Goal: Information Seeking & Learning: Learn about a topic

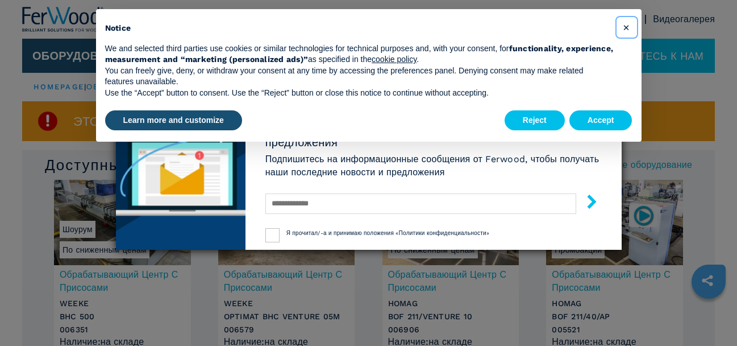
click at [623, 28] on span "×" at bounding box center [626, 27] width 7 height 14
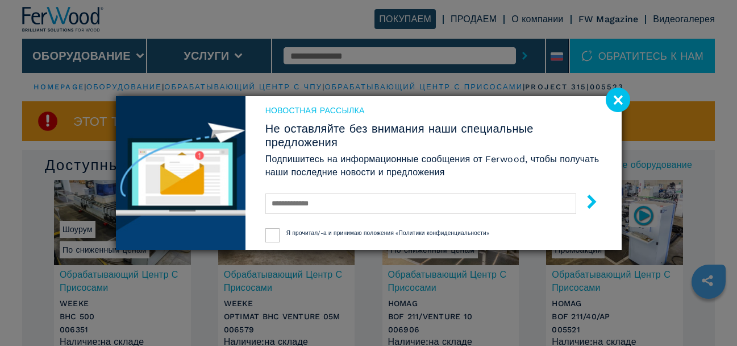
click at [617, 102] on image at bounding box center [618, 100] width 24 height 24
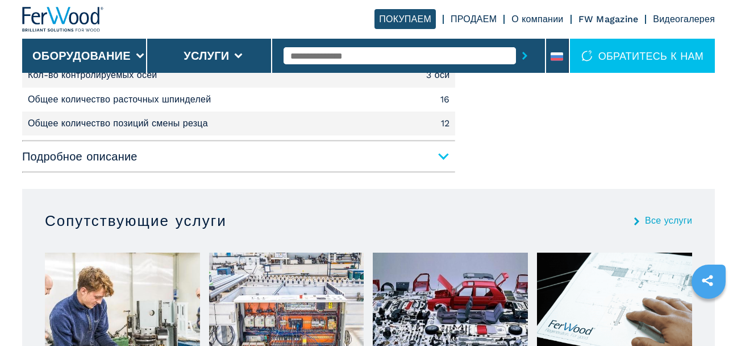
scroll to position [884, 0]
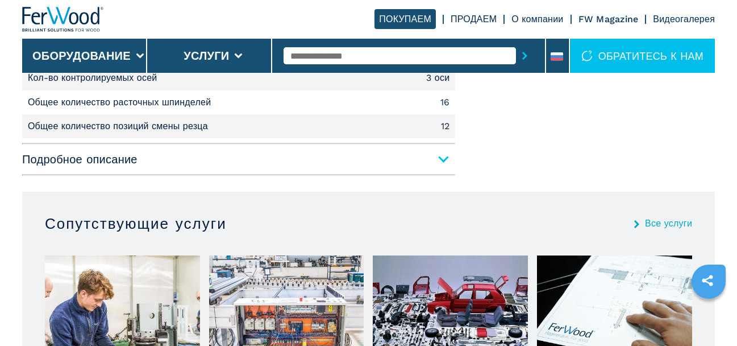
click at [439, 155] on span "Подробное описание" at bounding box center [238, 159] width 433 height 20
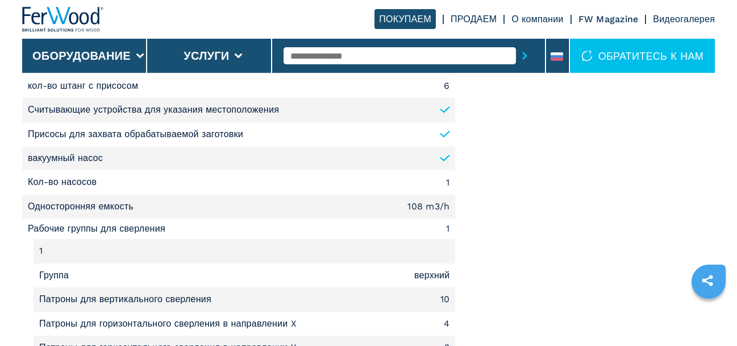
scroll to position [1315, 0]
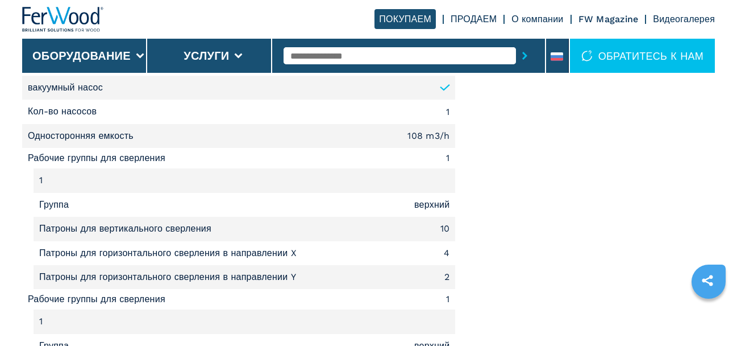
drag, startPoint x: 730, startPoint y: 182, endPoint x: 732, endPoint y: 192, distance: 9.3
click at [732, 192] on main "HOMEPAGE | оборудование | обрабатывающий центр с чпу | обрабатывающий центр с п…" at bounding box center [368, 134] width 737 height 2898
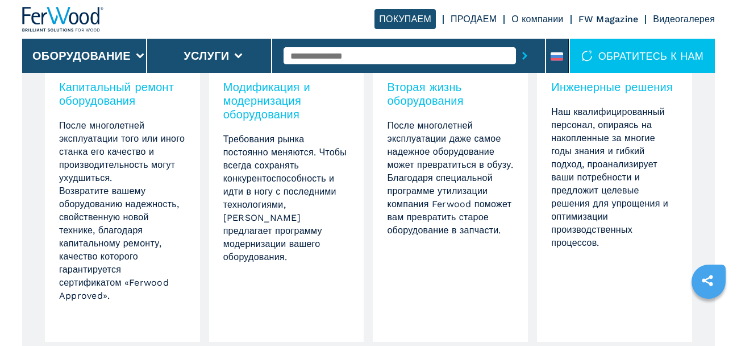
scroll to position [2308, 0]
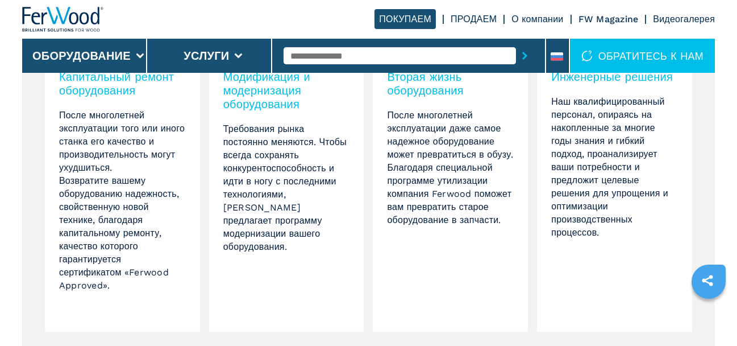
click at [65, 105] on div "Капитальный ремонт оборудования После многолетней эксплуатации того или иного с…" at bounding box center [122, 194] width 155 height 276
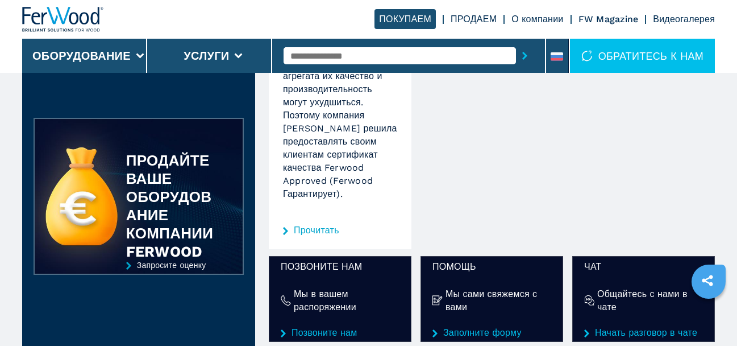
scroll to position [317, 0]
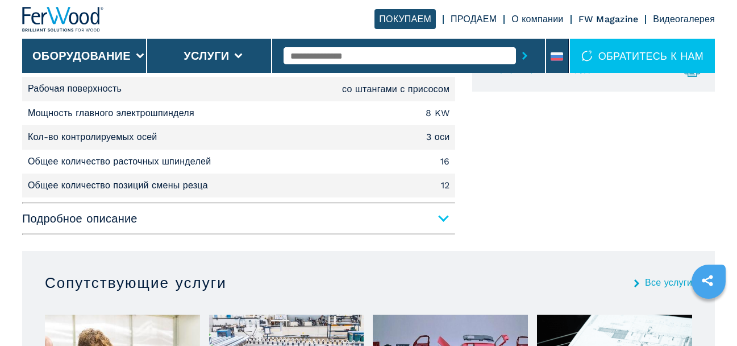
scroll to position [828, 0]
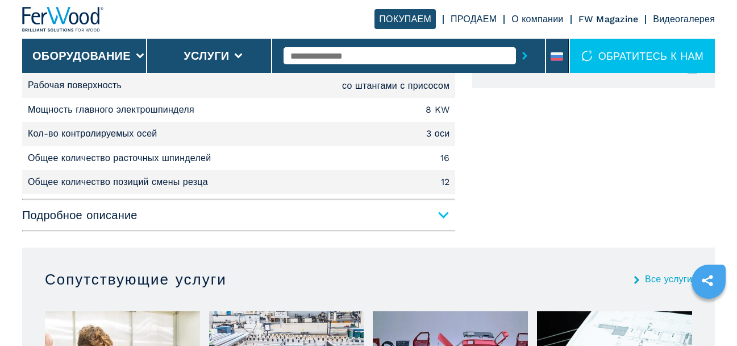
click at [439, 211] on span "Подробное описание" at bounding box center [238, 215] width 433 height 20
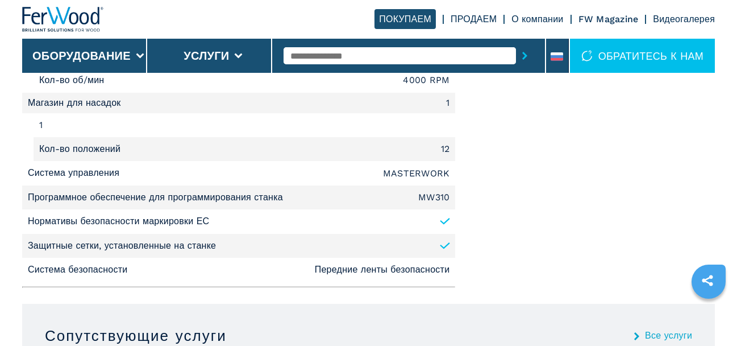
scroll to position [1886, 0]
